Goal: Task Accomplishment & Management: Use online tool/utility

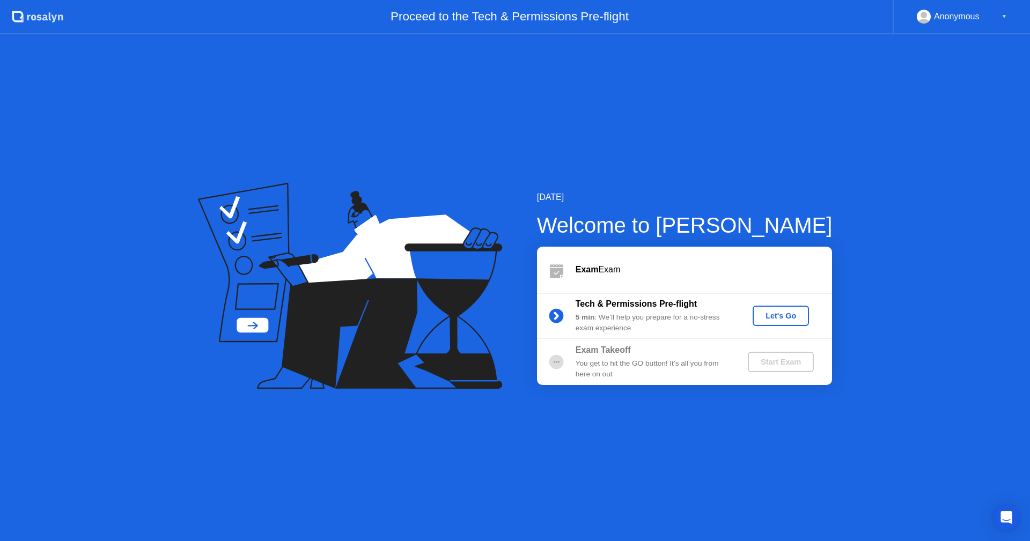
click at [784, 319] on div "Let's Go" at bounding box center [781, 316] width 48 height 9
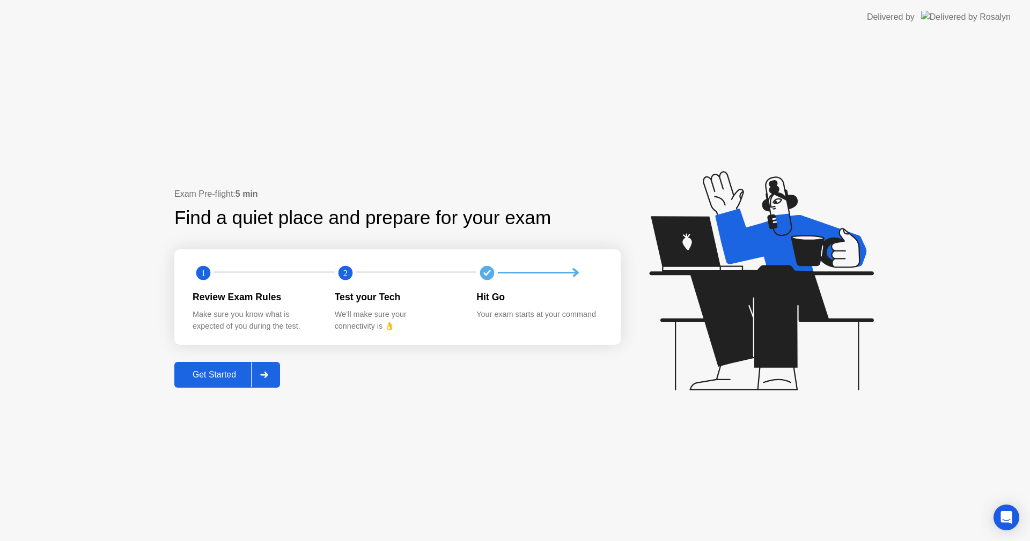
click at [233, 376] on div "Get Started" at bounding box center [214, 375] width 73 height 10
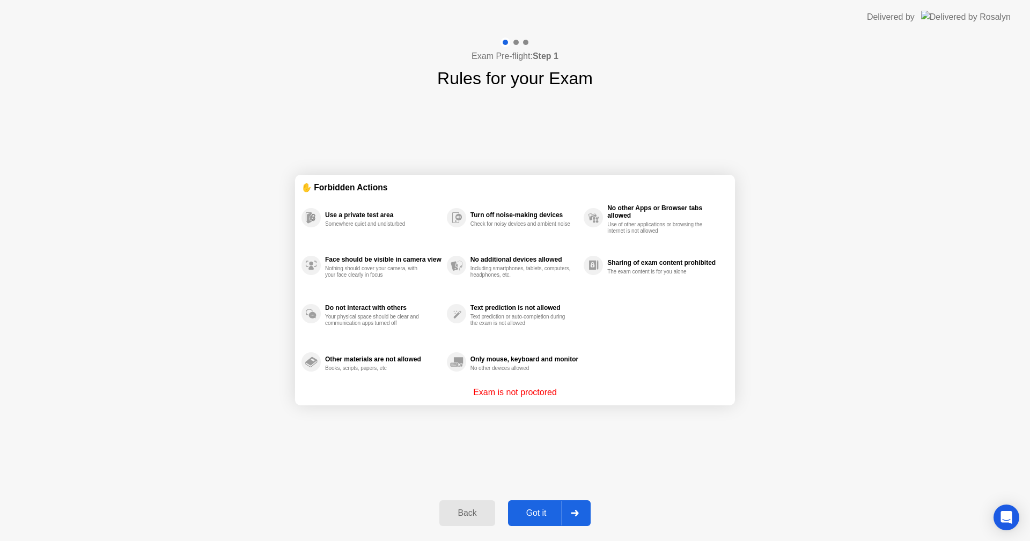
click at [542, 514] on div "Got it" at bounding box center [536, 513] width 50 height 10
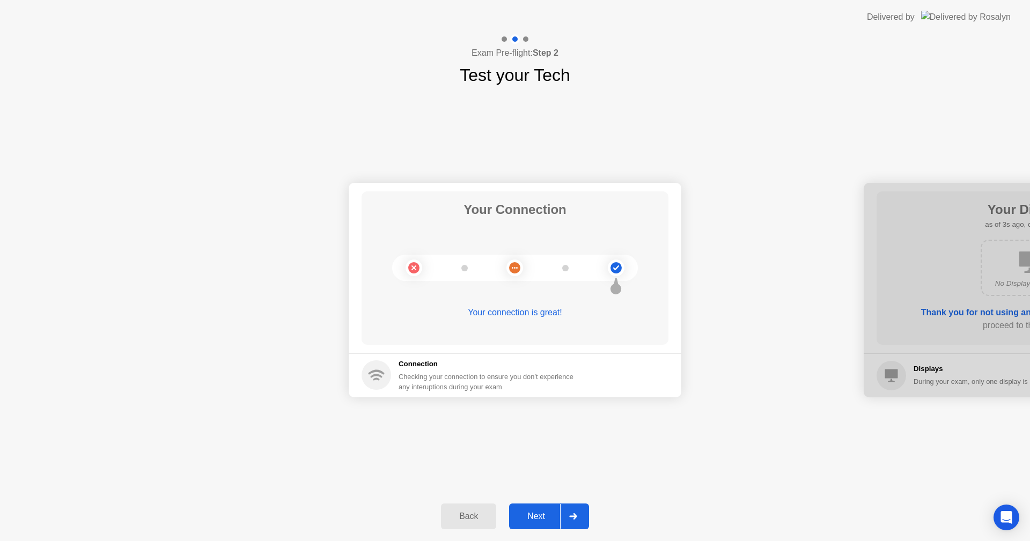
click at [545, 517] on div "Next" at bounding box center [536, 517] width 48 height 10
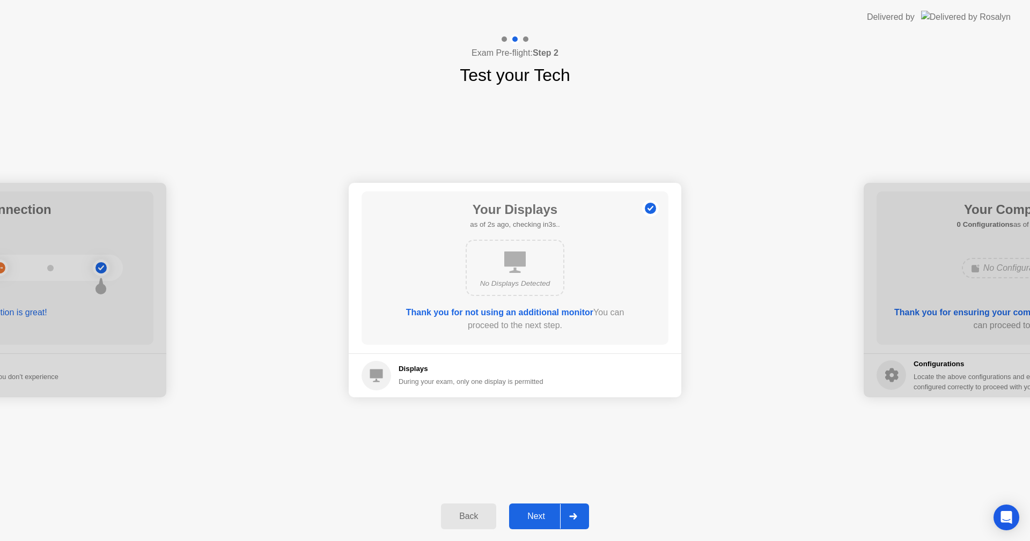
click at [544, 515] on div "Next" at bounding box center [536, 517] width 48 height 10
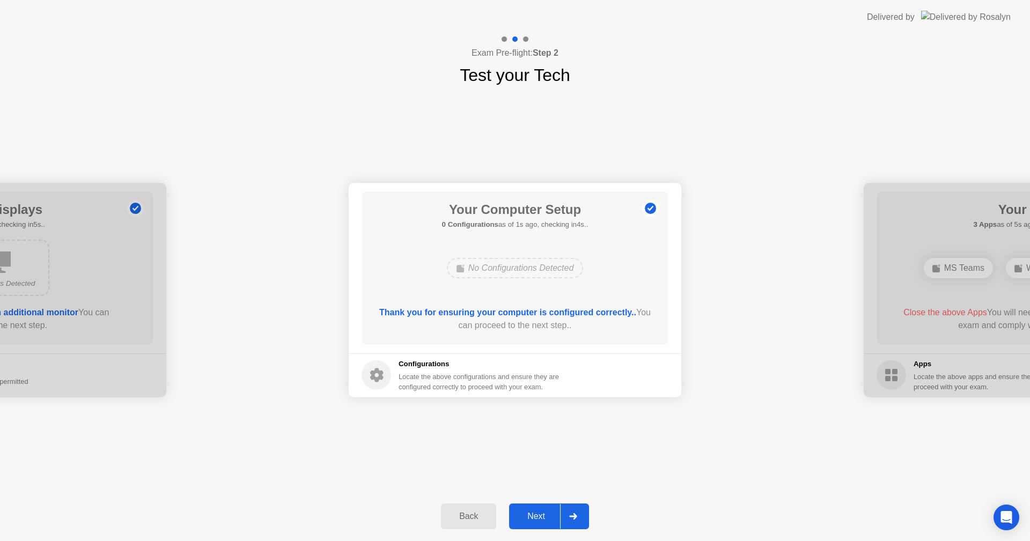
click at [547, 506] on button "Next" at bounding box center [549, 517] width 80 height 26
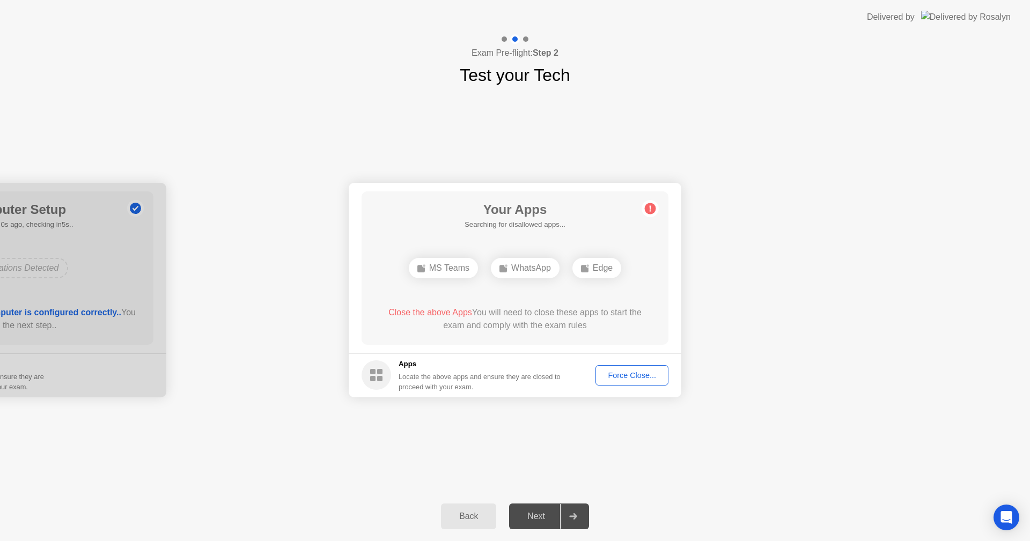
click at [541, 513] on div "Next" at bounding box center [536, 517] width 48 height 10
click at [630, 373] on div "Force Close..." at bounding box center [631, 375] width 65 height 9
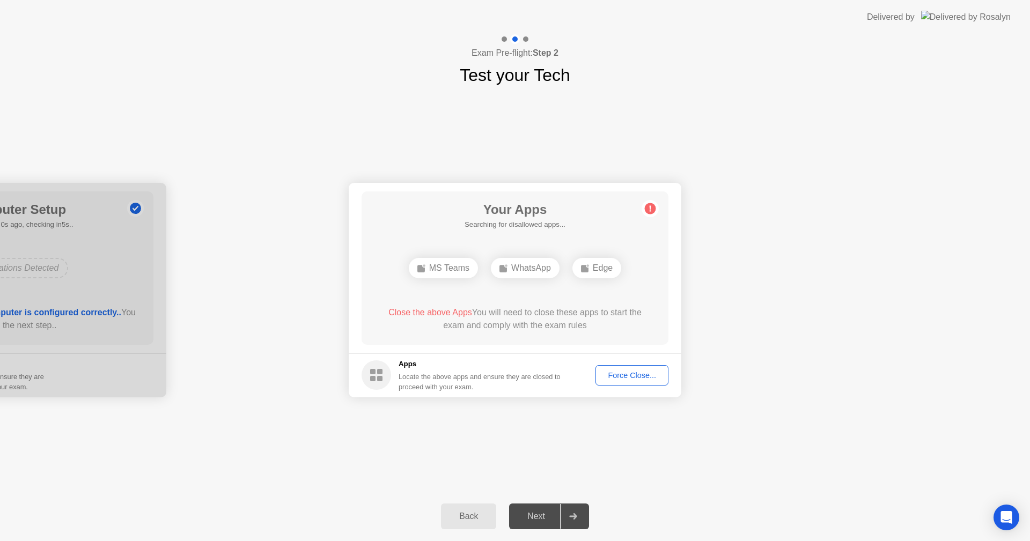
click at [626, 456] on div "Your Connection Your connection is great! Connection Checking your connection t…" at bounding box center [515, 290] width 1030 height 404
drag, startPoint x: 626, startPoint y: 456, endPoint x: 626, endPoint y: 358, distance: 98.7
click at [626, 358] on div "Your Connection Your connection is great! Connection Checking your connection t…" at bounding box center [515, 290] width 1030 height 404
click at [572, 302] on div "Your Apps 1 App as of 4s ago, checking in1s.. Edge Close the above App You will…" at bounding box center [514, 267] width 307 height 153
click at [512, 276] on div "Edge" at bounding box center [514, 268] width 49 height 20
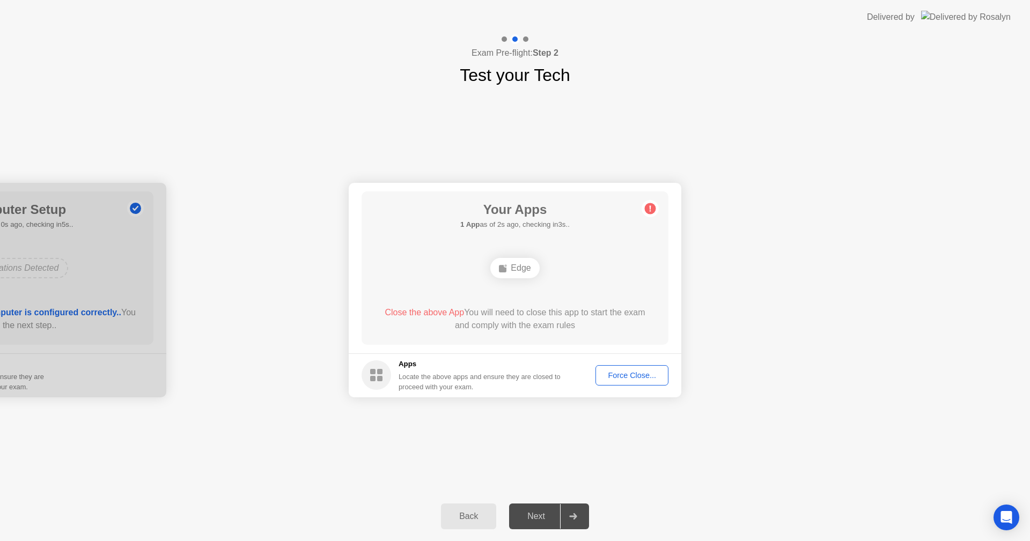
click at [758, 444] on div "Your Connection Your connection is great! Connection Checking your connection t…" at bounding box center [515, 290] width 1030 height 404
click at [631, 375] on div "Force Close..." at bounding box center [631, 375] width 65 height 9
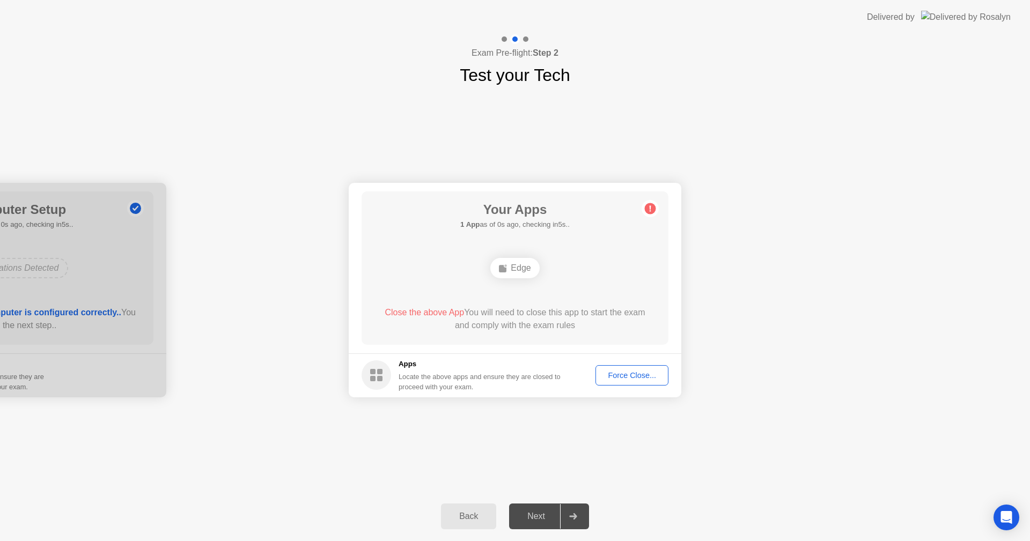
click at [626, 365] on footer "Apps Locate the above apps and ensure they are closed to proceed with your exam…" at bounding box center [515, 375] width 333 height 44
click at [625, 366] on button "Force Close..." at bounding box center [631, 375] width 73 height 20
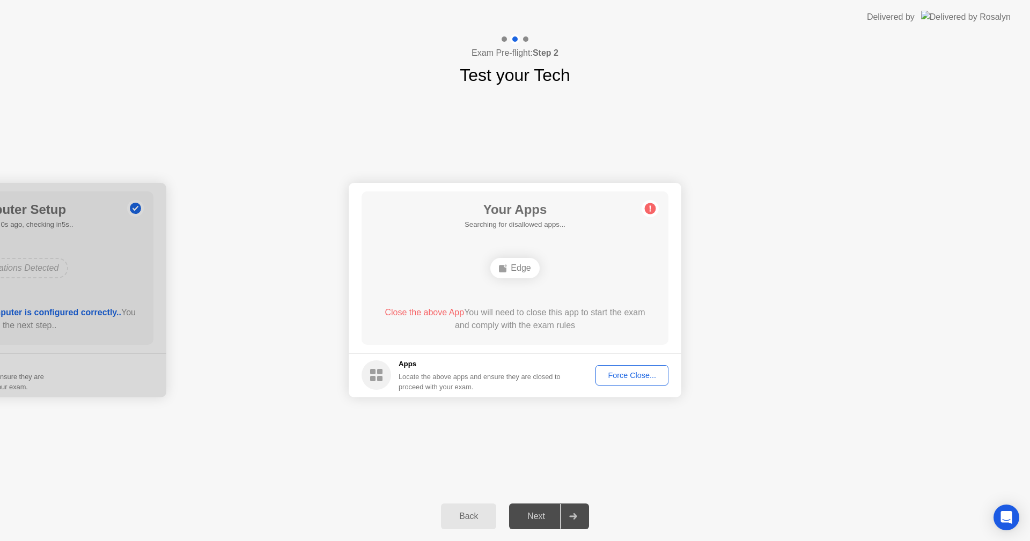
click at [550, 441] on div "Your Connection Your connection is great! Connection Checking your connection t…" at bounding box center [515, 290] width 1030 height 404
click at [943, 130] on div "Your Connection Your connection is great! Connection Checking your connection t…" at bounding box center [515, 290] width 1030 height 404
click at [607, 383] on button "Force Close..." at bounding box center [631, 375] width 73 height 20
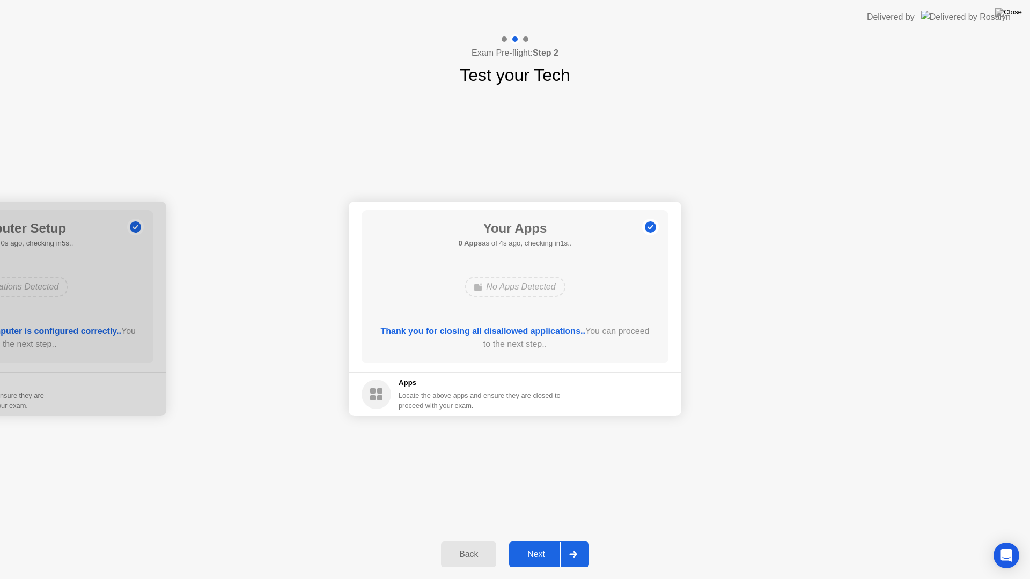
click at [541, 541] on div "Next" at bounding box center [536, 555] width 48 height 10
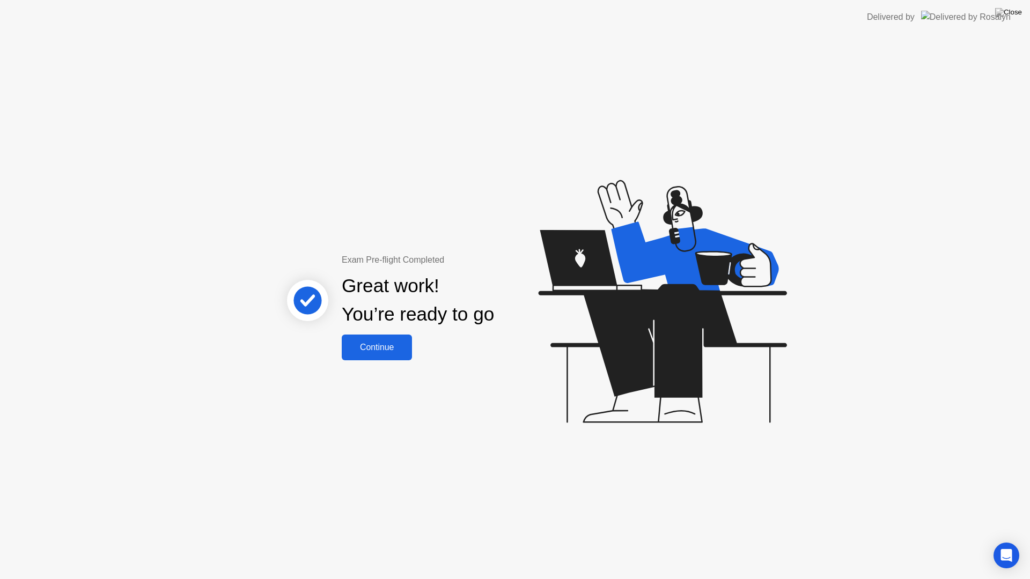
click at [393, 343] on div "Continue" at bounding box center [377, 348] width 64 height 10
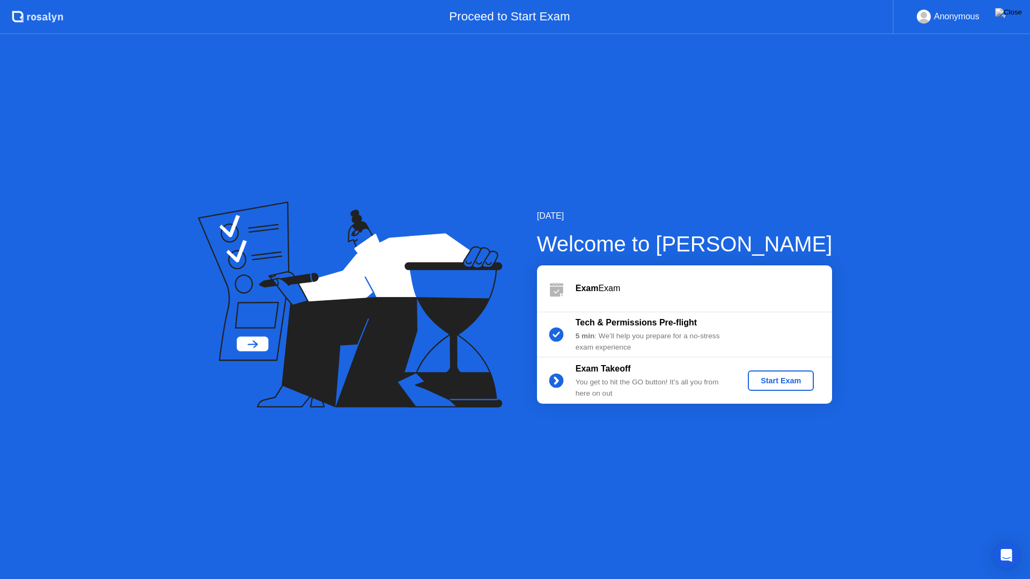
click at [774, 390] on button "Start Exam" at bounding box center [781, 381] width 66 height 20
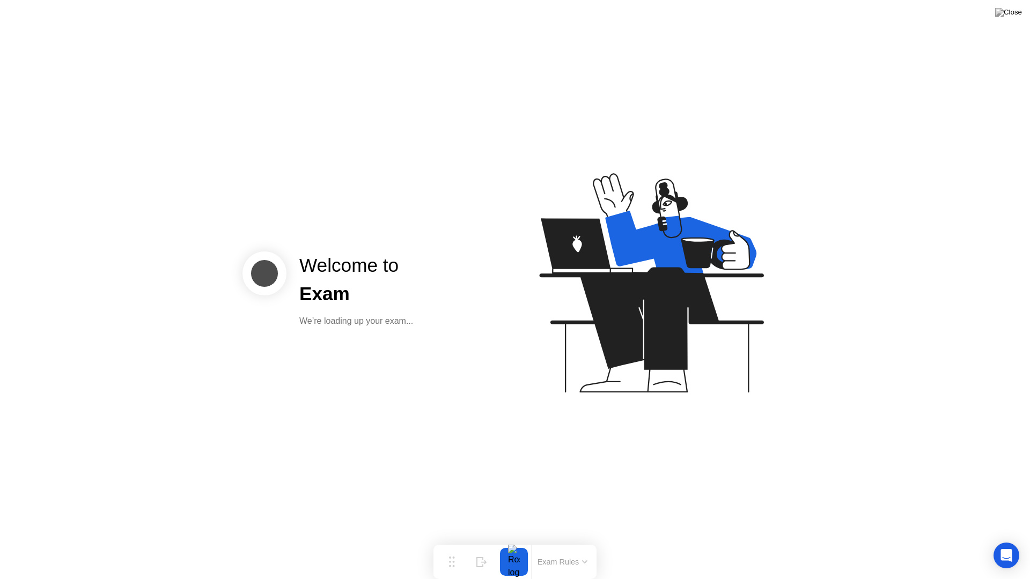
click at [404, 262] on div "Welcome to" at bounding box center [356, 266] width 114 height 28
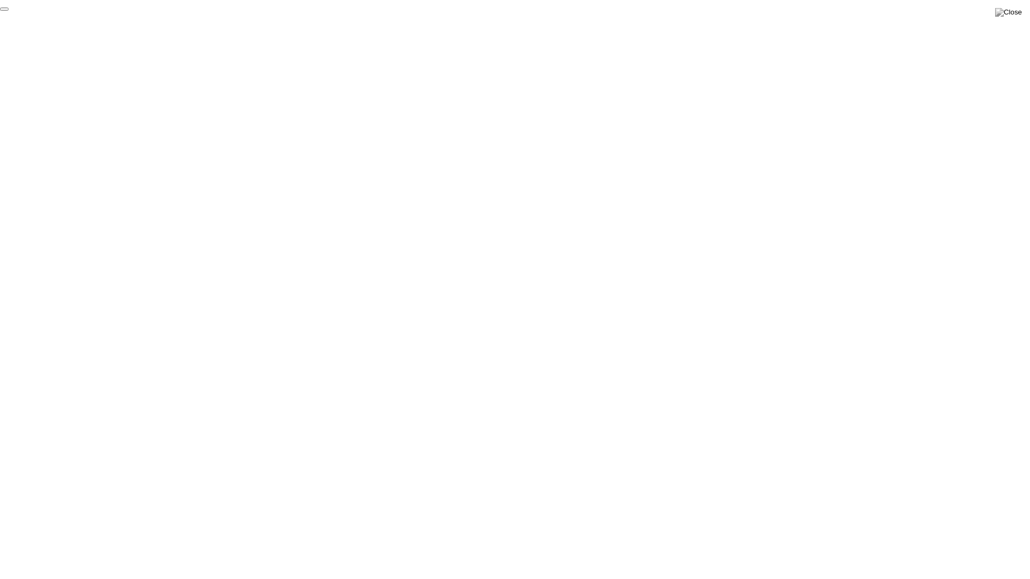
click div "End Proctoring Session"
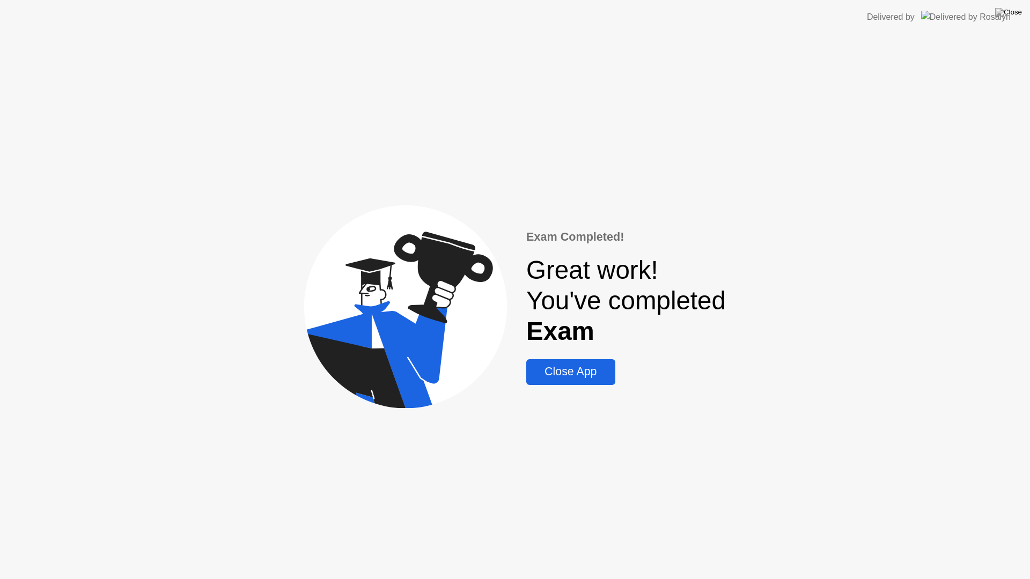
click at [570, 378] on div "Close App" at bounding box center [570, 371] width 82 height 13
